Goal: Navigation & Orientation: Find specific page/section

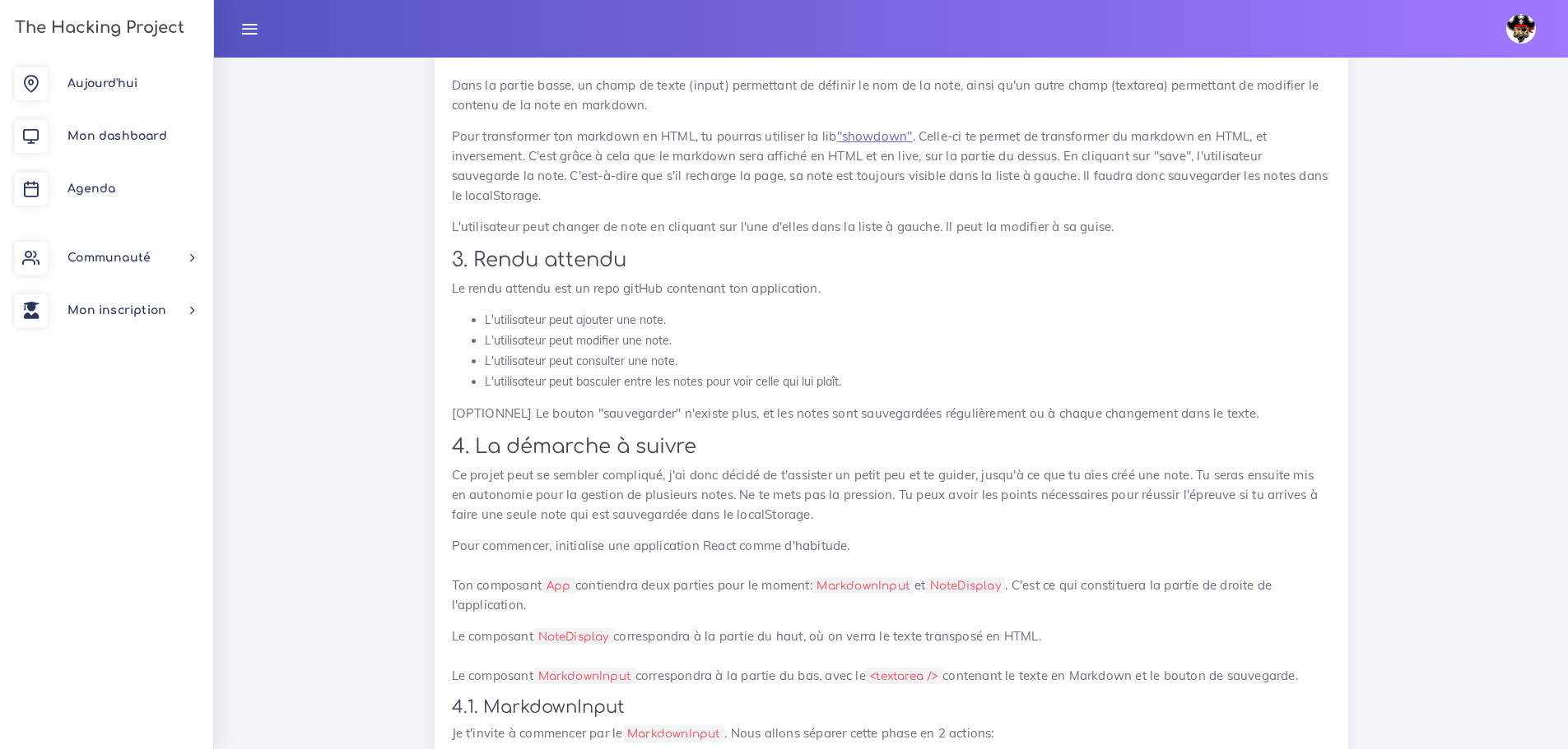
scroll to position [2797, 0]
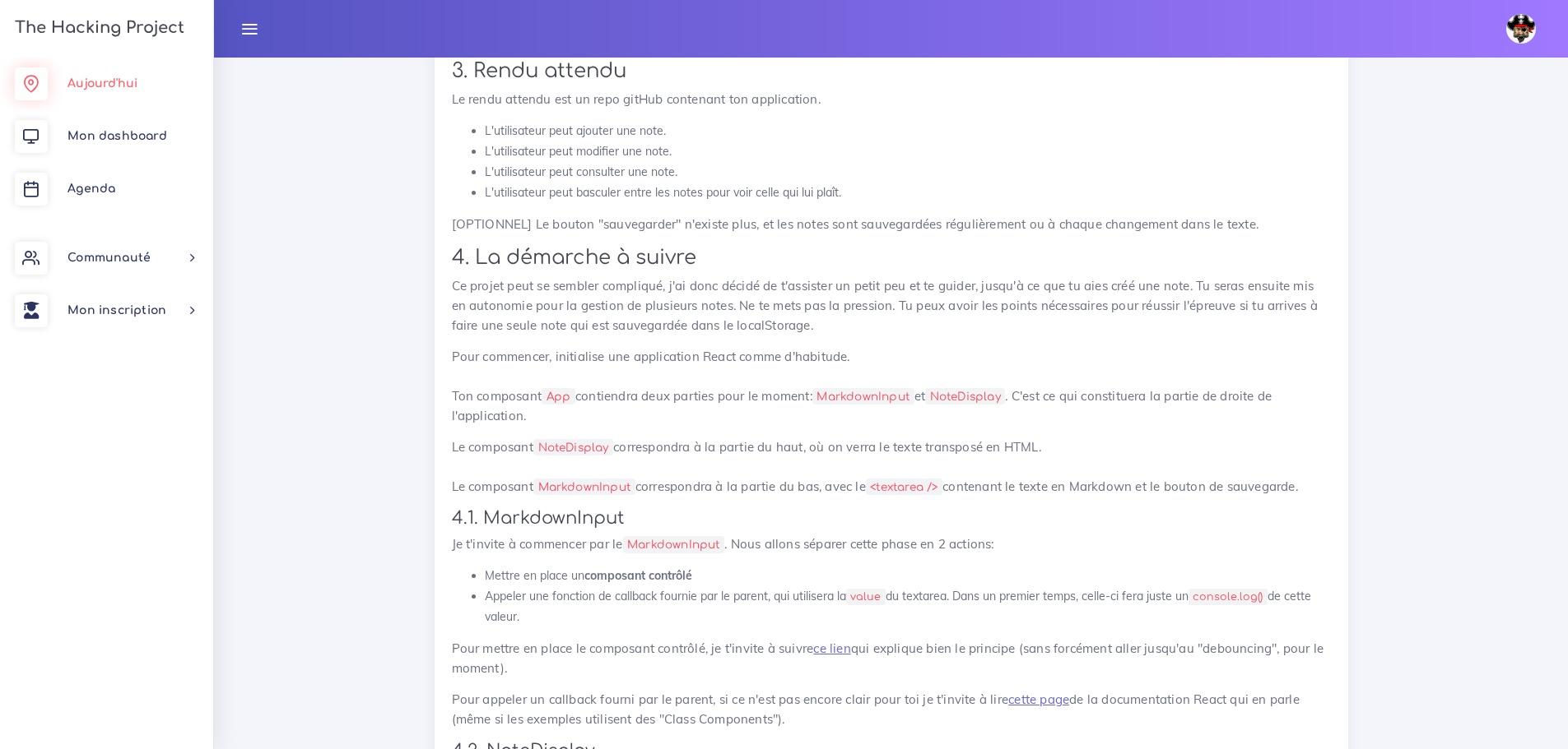
click at [89, 73] on link "Aujourd'hui" at bounding box center [106, 84] width 213 height 53
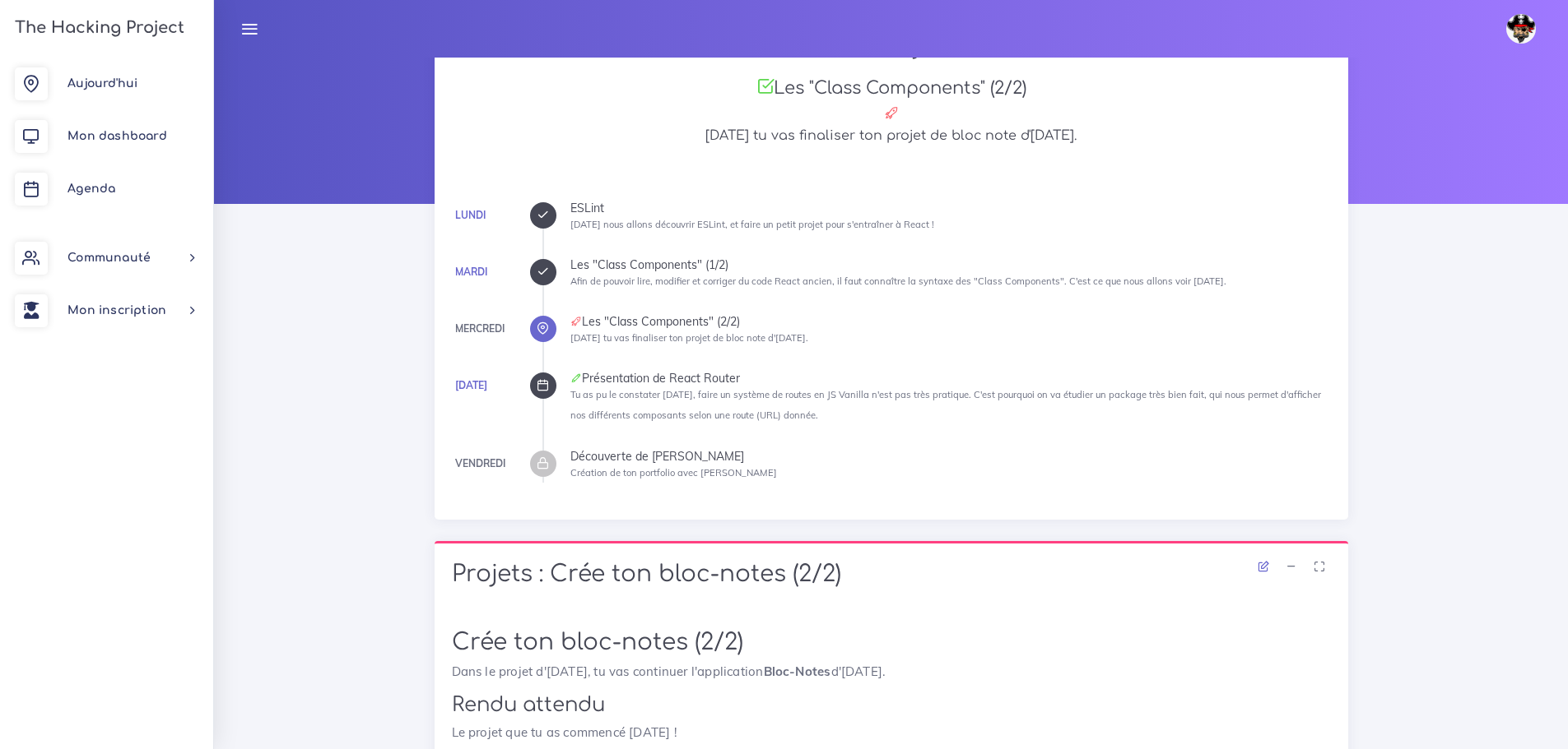
scroll to position [79, 0]
click at [546, 276] on icon at bounding box center [543, 273] width 12 height 12
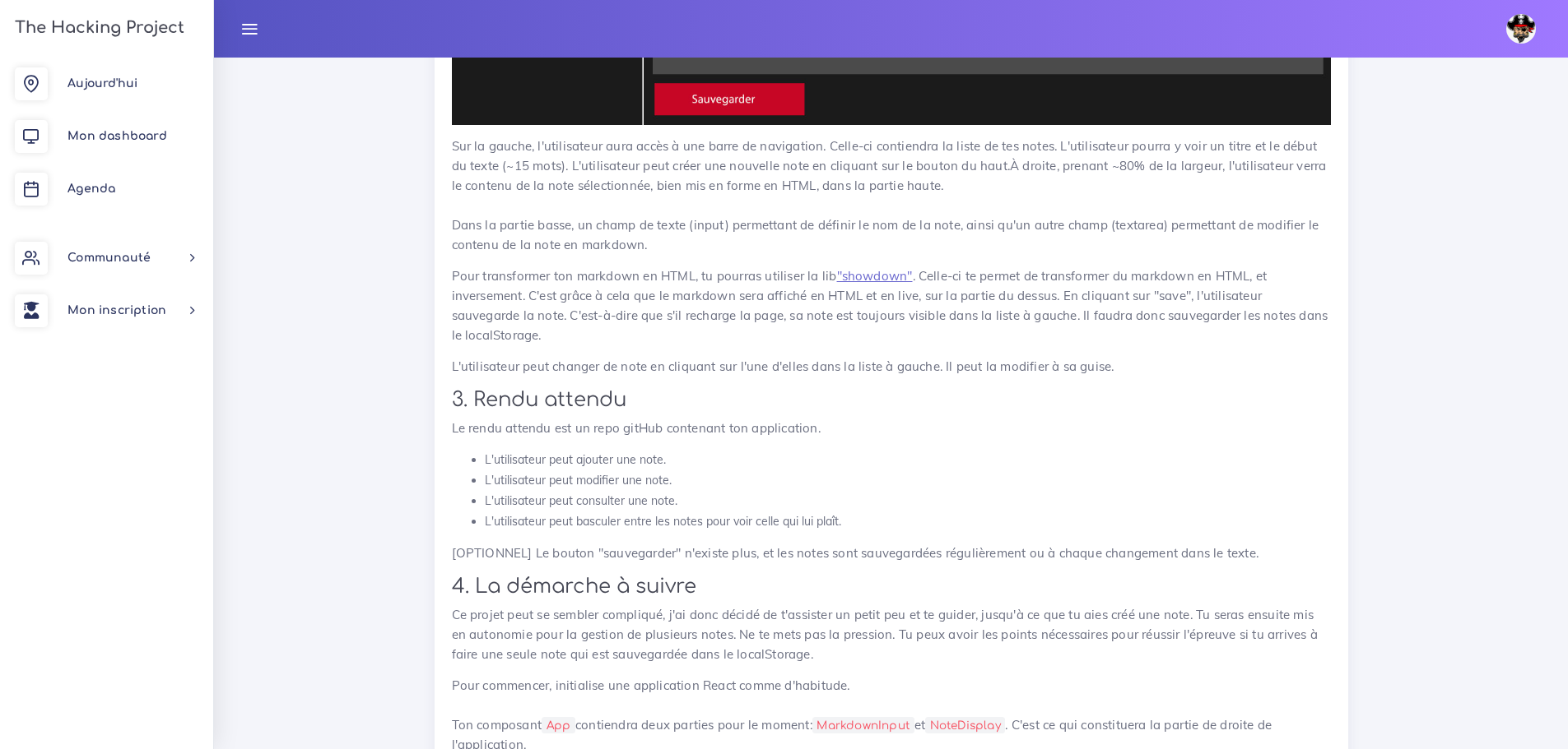
scroll to position [2550, 0]
